Goal: Task Accomplishment & Management: Manage account settings

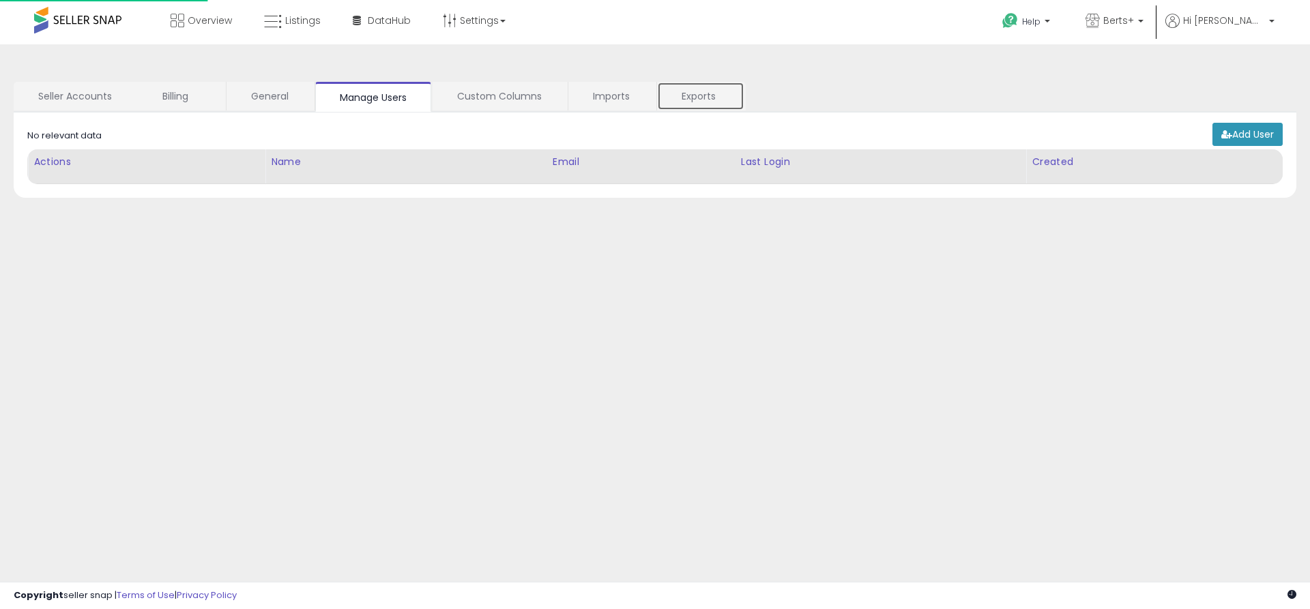
click at [700, 96] on link "Exports" at bounding box center [700, 96] width 87 height 29
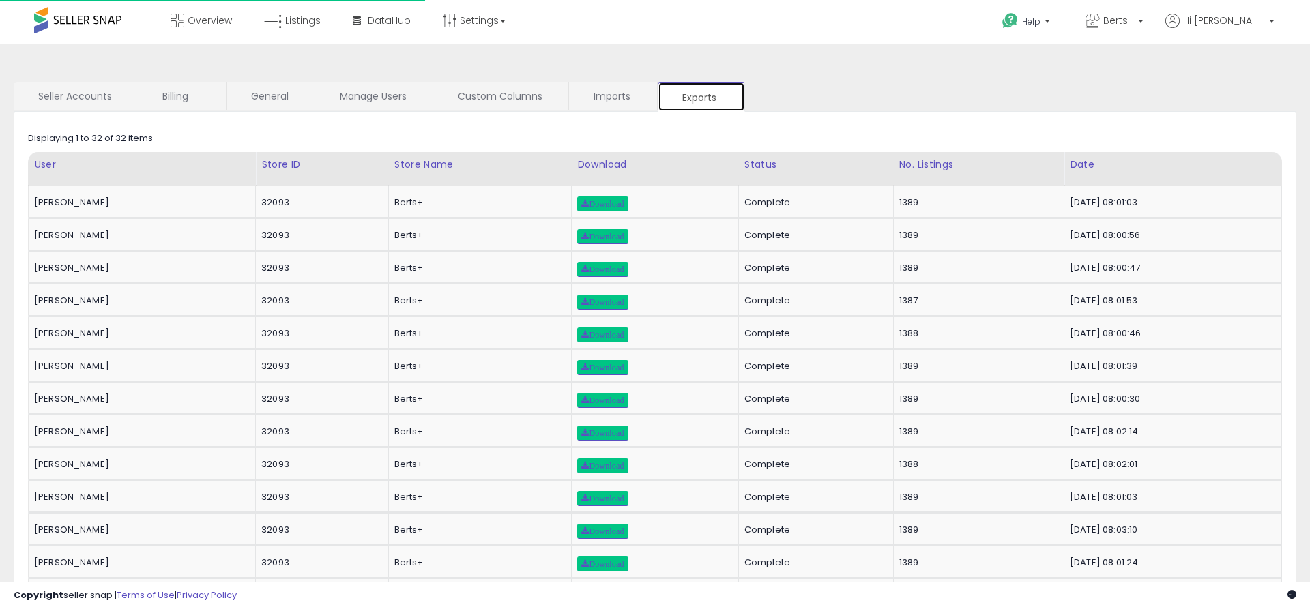
click at [701, 97] on link "Exports" at bounding box center [701, 97] width 87 height 30
